Goal: Information Seeking & Learning: Learn about a topic

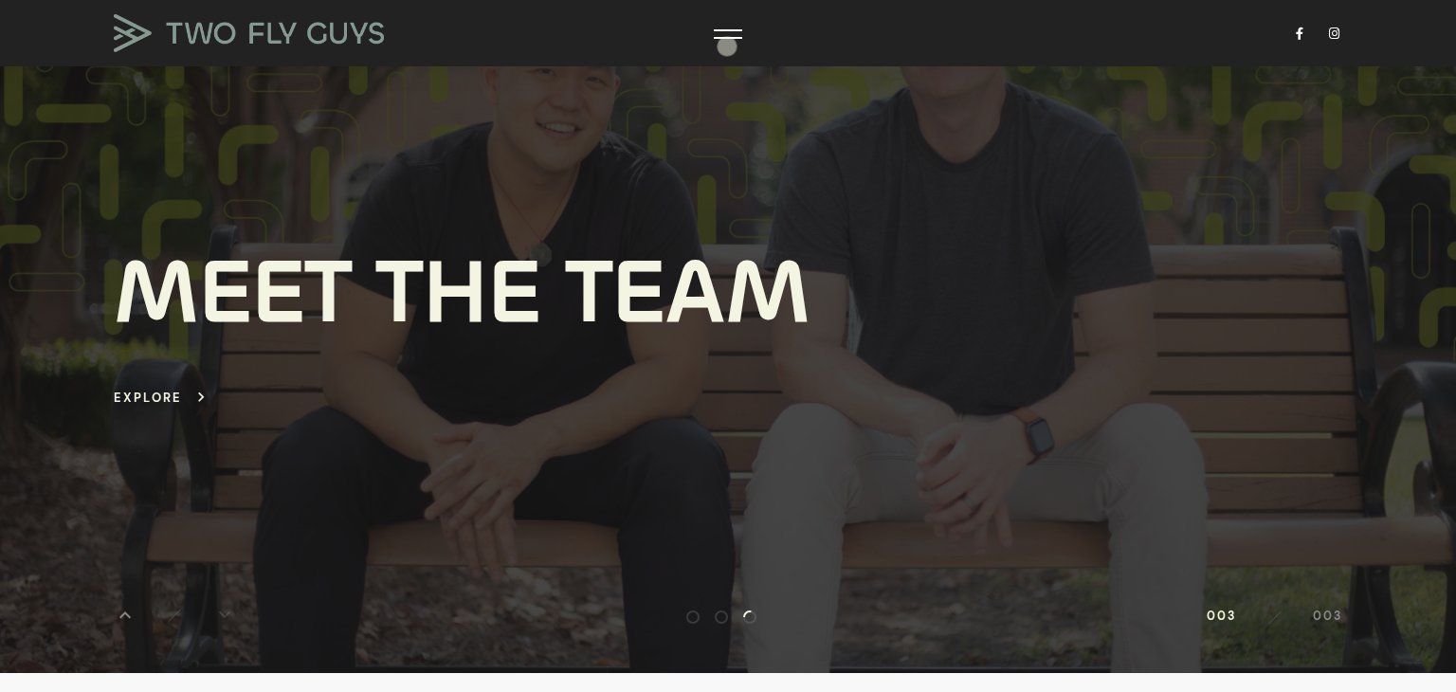
click at [727, 46] on div at bounding box center [728, 327] width 1456 height 692
click at [723, 34] on div at bounding box center [728, 34] width 28 height 19
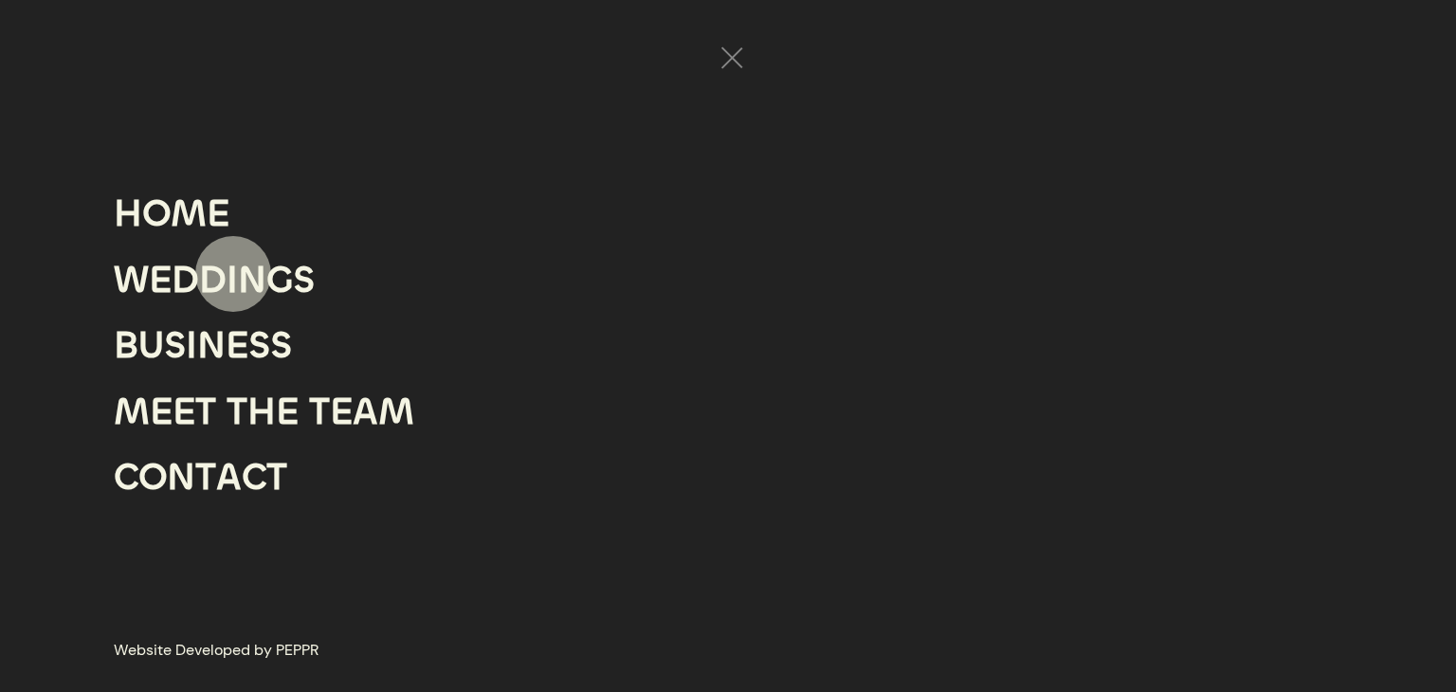
click at [233, 274] on div "I" at bounding box center [232, 280] width 11 height 66
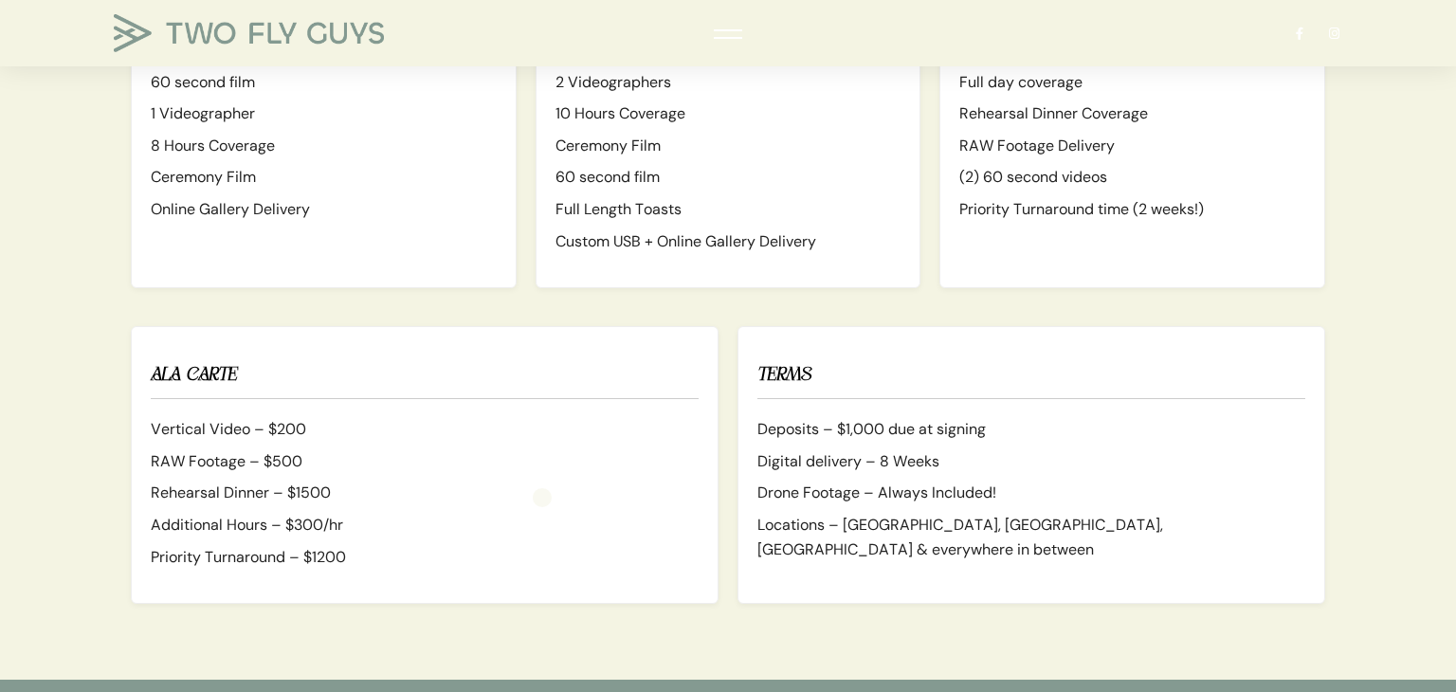
click at [542, 498] on li "Rehearsal Dinner – $1500" at bounding box center [425, 493] width 548 height 25
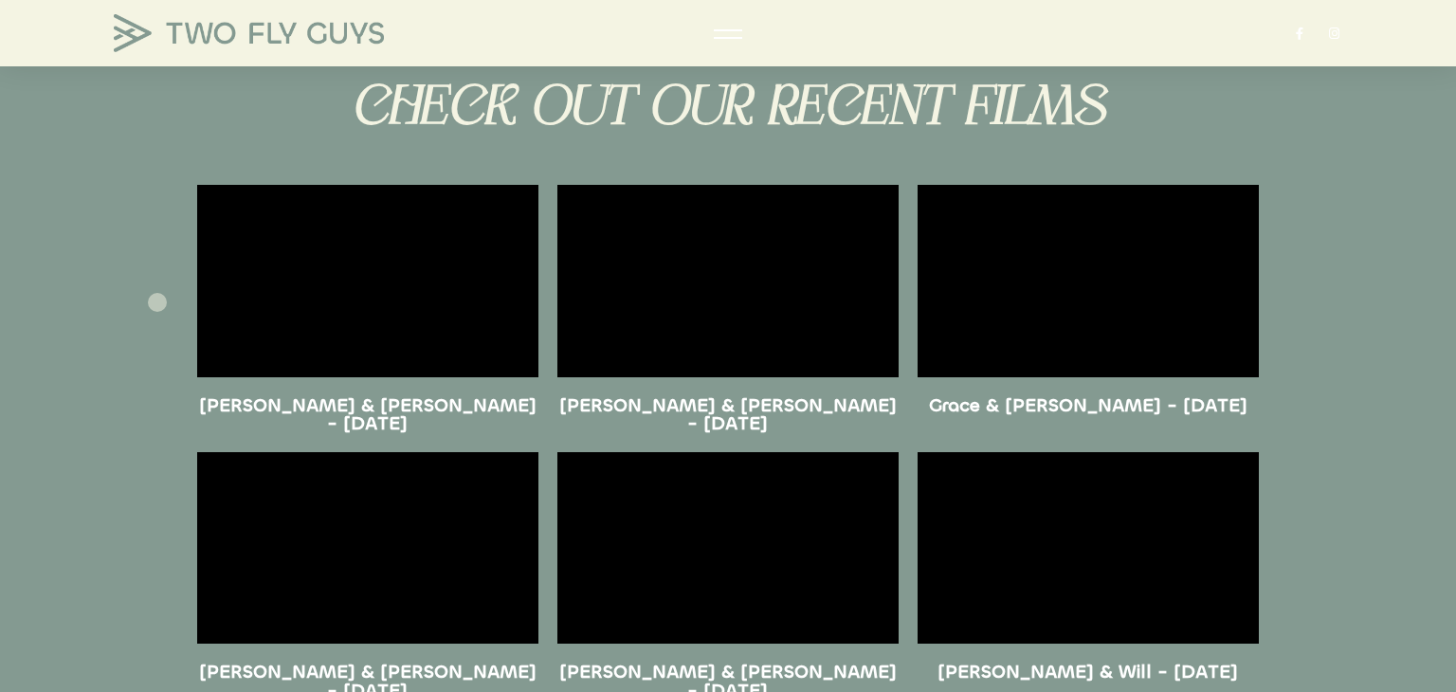
click at [157, 302] on section at bounding box center [728, 280] width 1456 height 210
